Goal: Find specific page/section: Find specific page/section

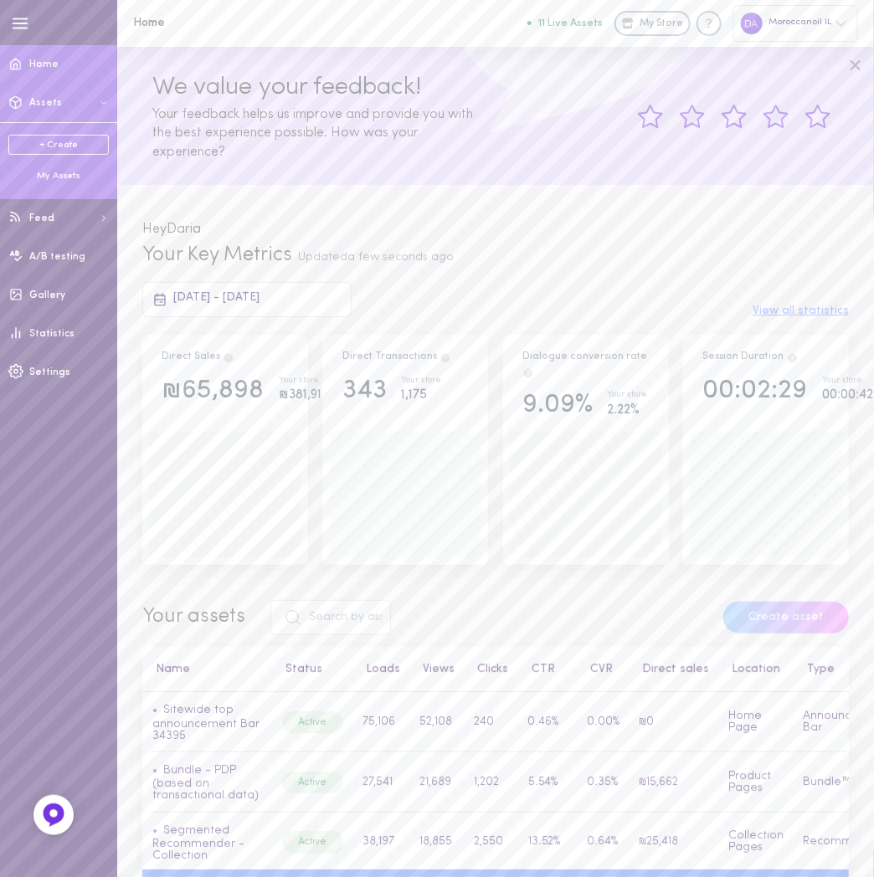
click at [50, 104] on span "Assets" at bounding box center [45, 103] width 33 height 10
click at [42, 105] on span "Assets" at bounding box center [45, 103] width 33 height 10
click at [63, 172] on div "My Assets" at bounding box center [58, 176] width 100 height 13
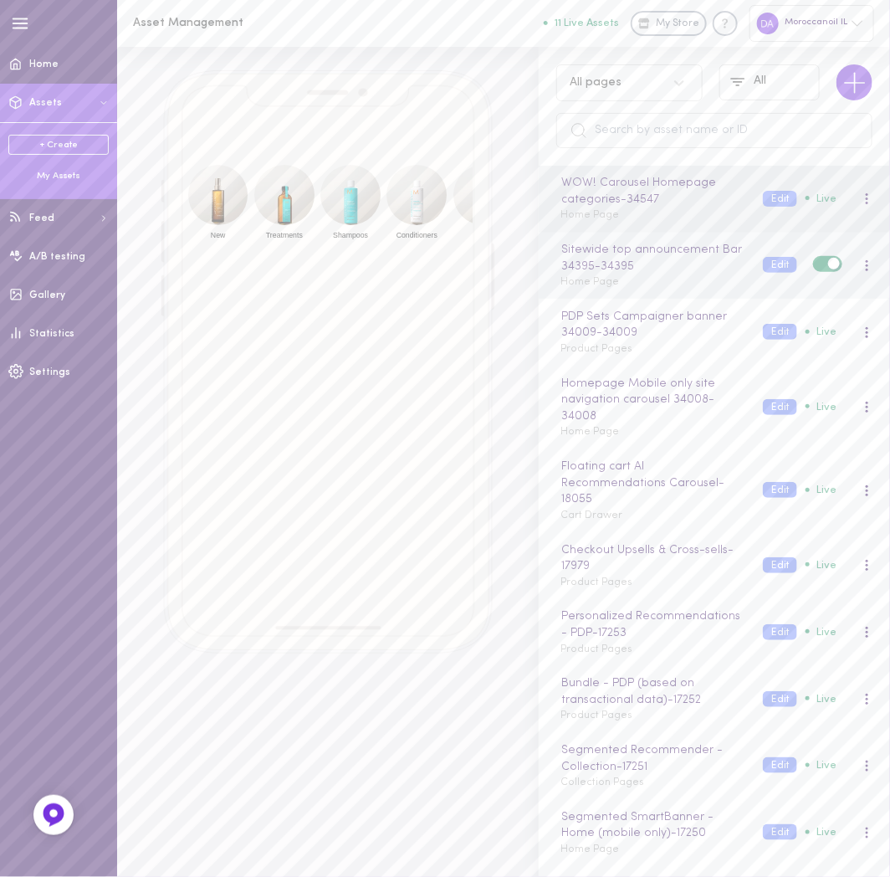
click at [682, 290] on div "Sitewide top announcement Bar 34395 - 34395 Home Page Edit Live" at bounding box center [714, 266] width 351 height 67
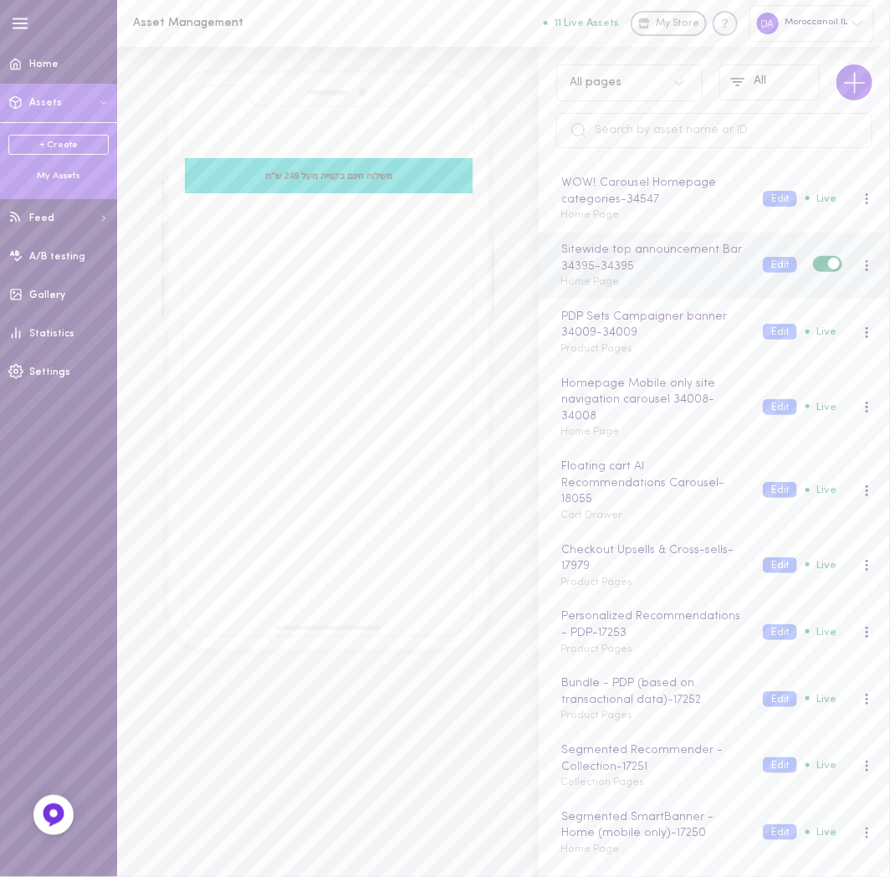
click at [813, 263] on label at bounding box center [827, 264] width 29 height 16
click at [0, 0] on input "checkbox" at bounding box center [0, 0] width 0 height 0
